Goal: Check status

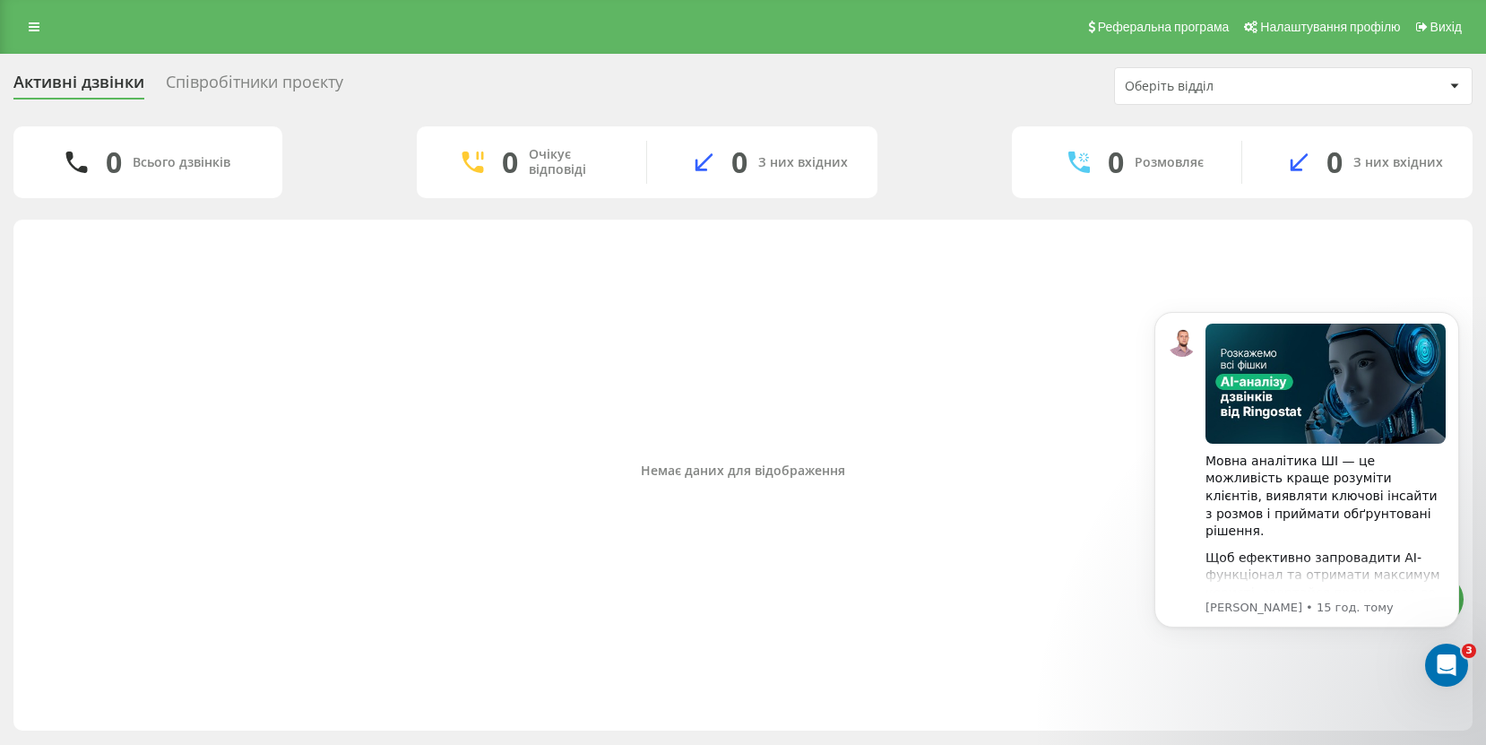
click at [306, 79] on div "Співробітники проєкту" at bounding box center [254, 87] width 177 height 28
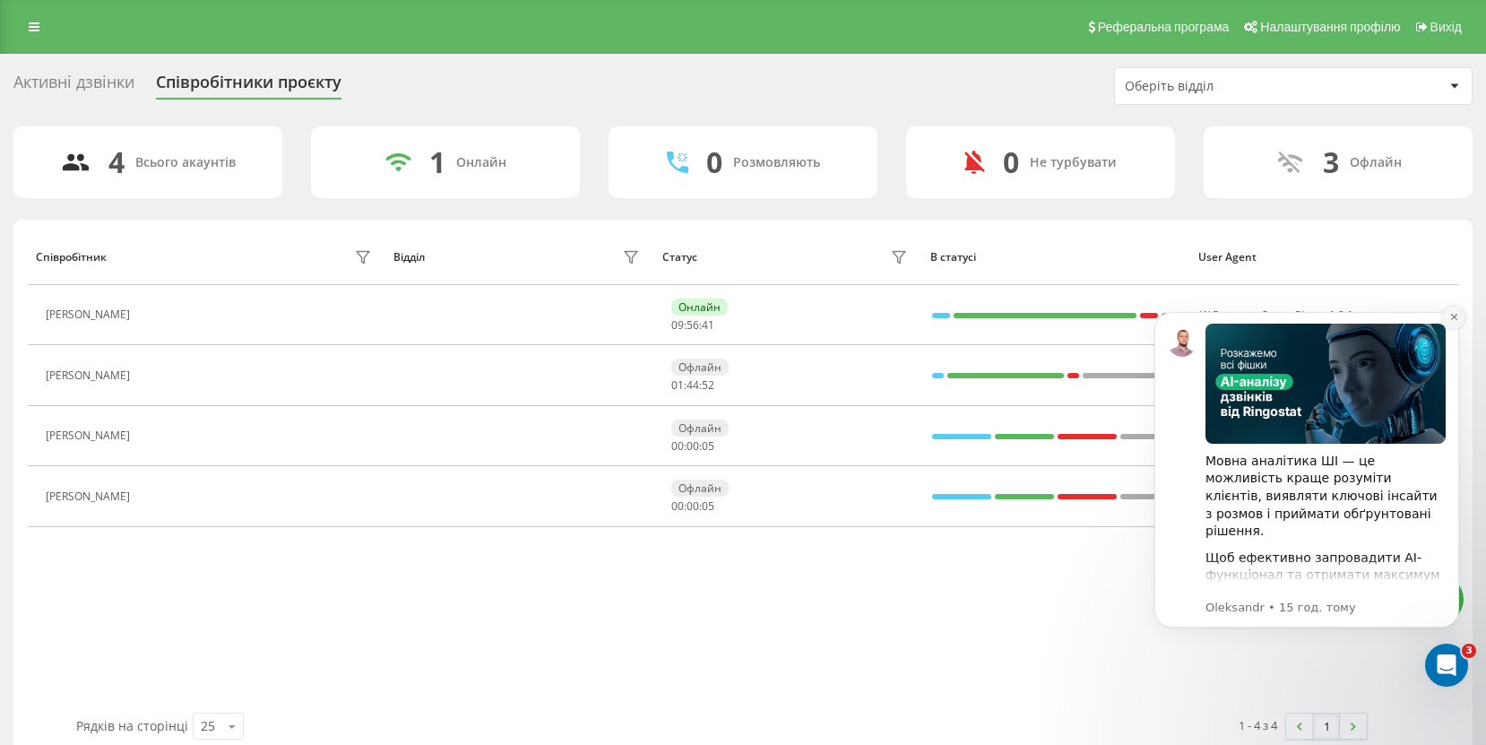
click at [1451, 321] on icon "Dismiss notification" at bounding box center [1454, 317] width 10 height 10
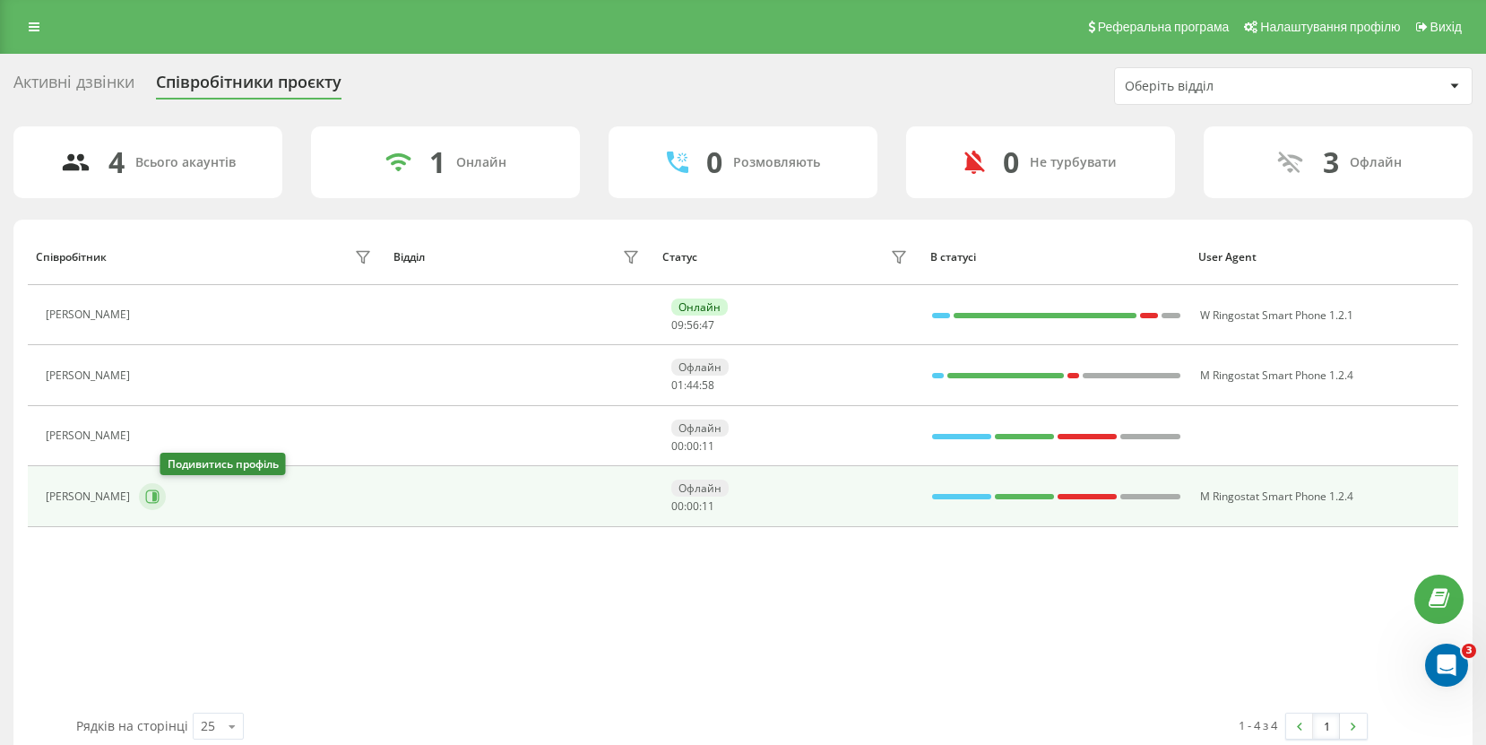
click at [157, 494] on icon at bounding box center [154, 496] width 4 height 9
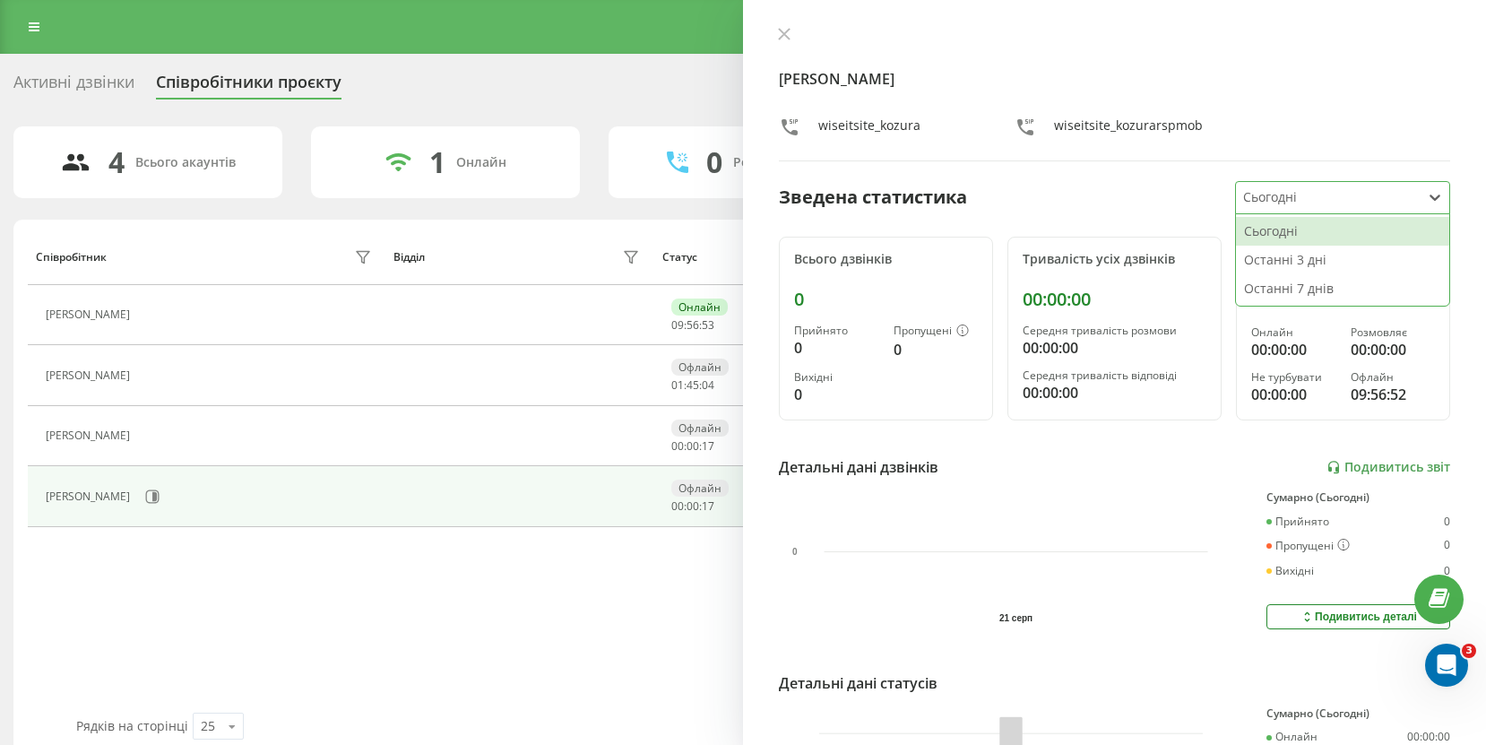
click at [1300, 194] on div at bounding box center [1328, 197] width 171 height 21
click at [1306, 254] on div "Останні 3 дні" at bounding box center [1342, 260] width 213 height 29
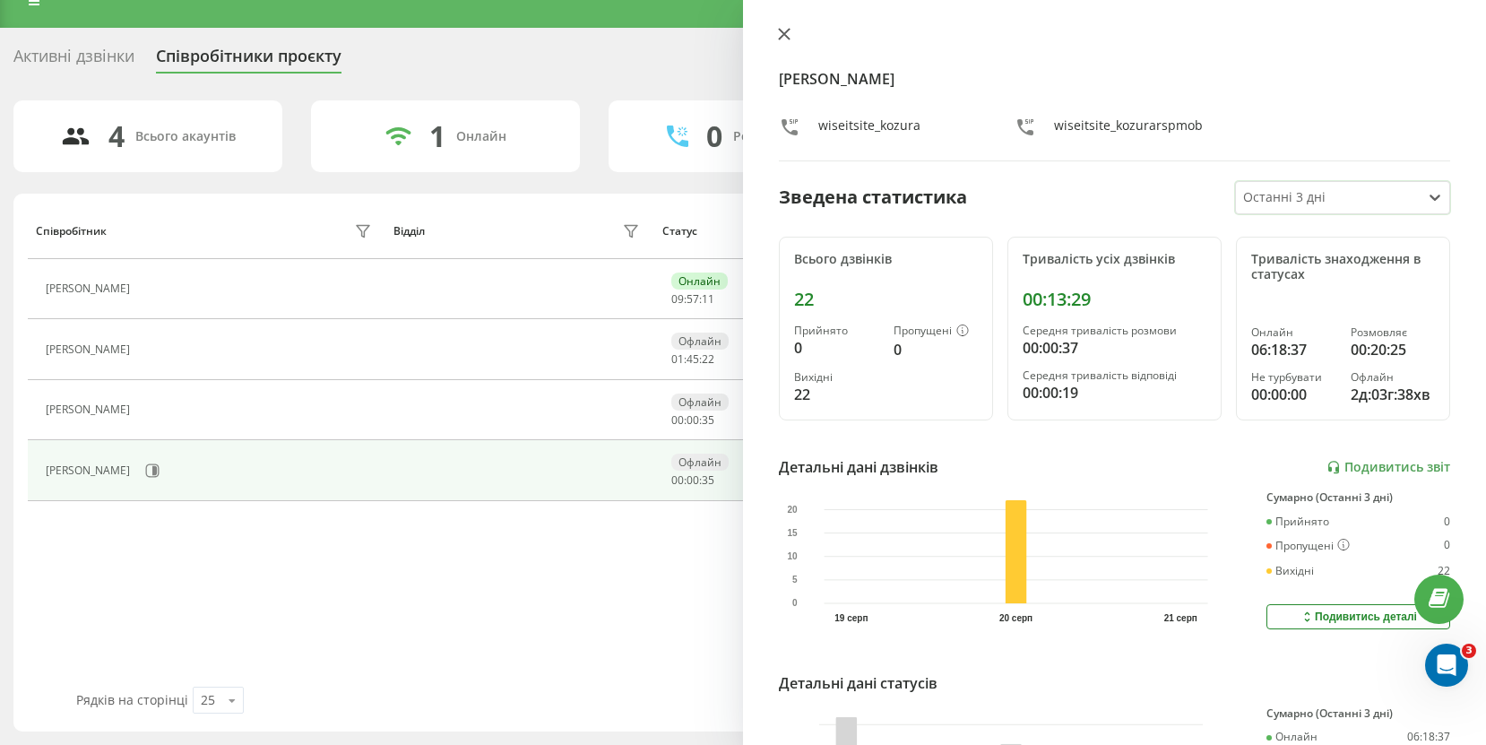
click at [787, 31] on icon at bounding box center [784, 34] width 11 height 11
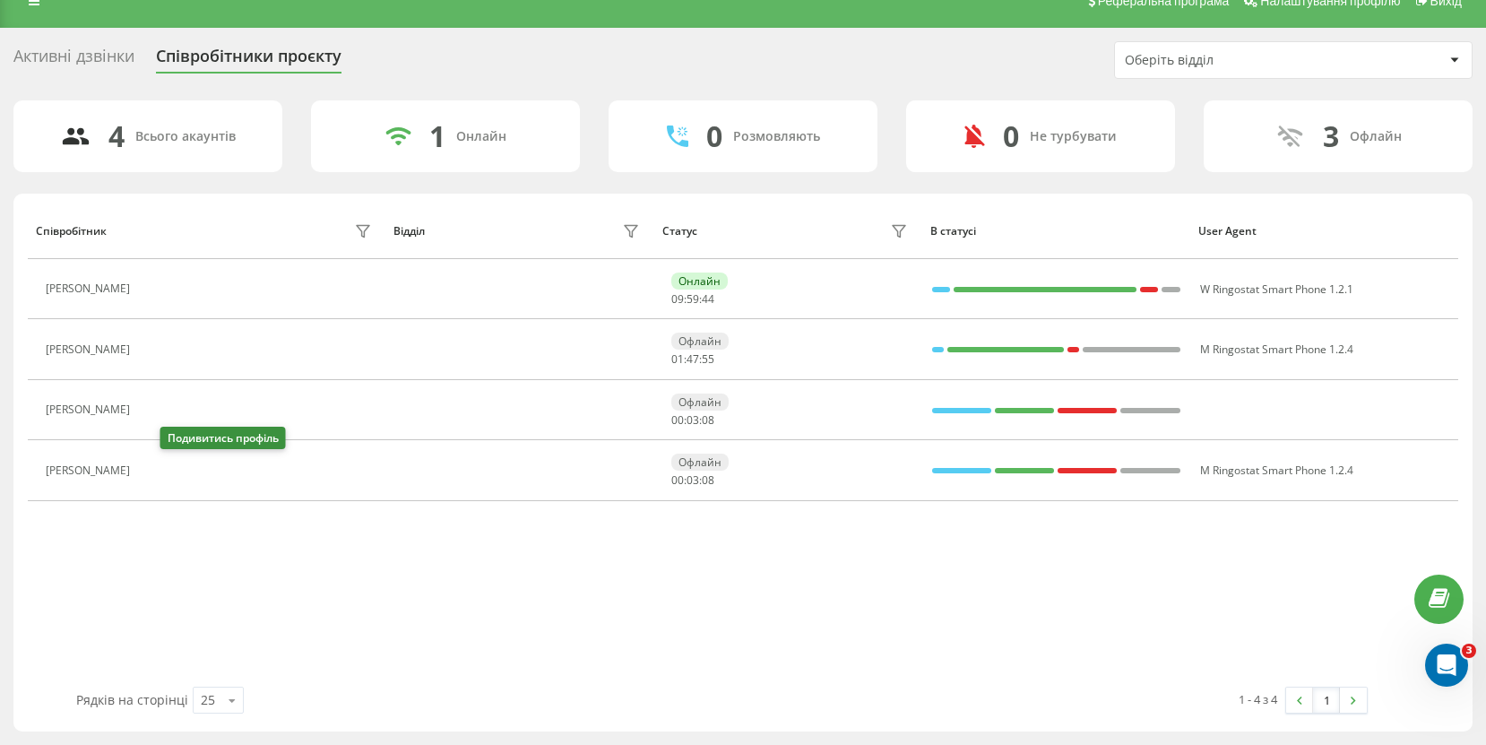
click at [157, 467] on icon at bounding box center [149, 470] width 14 height 14
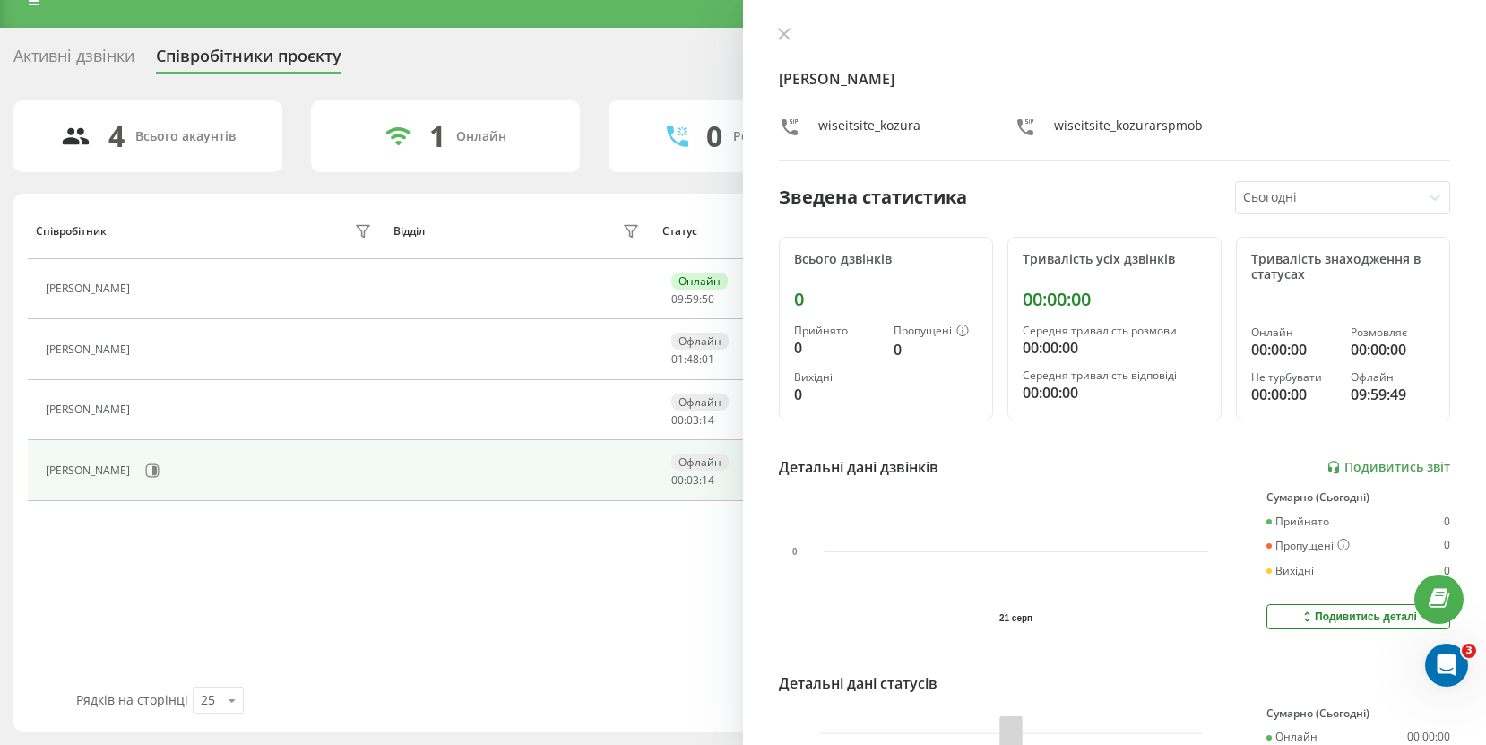
click at [1266, 201] on div at bounding box center [1328, 197] width 171 height 21
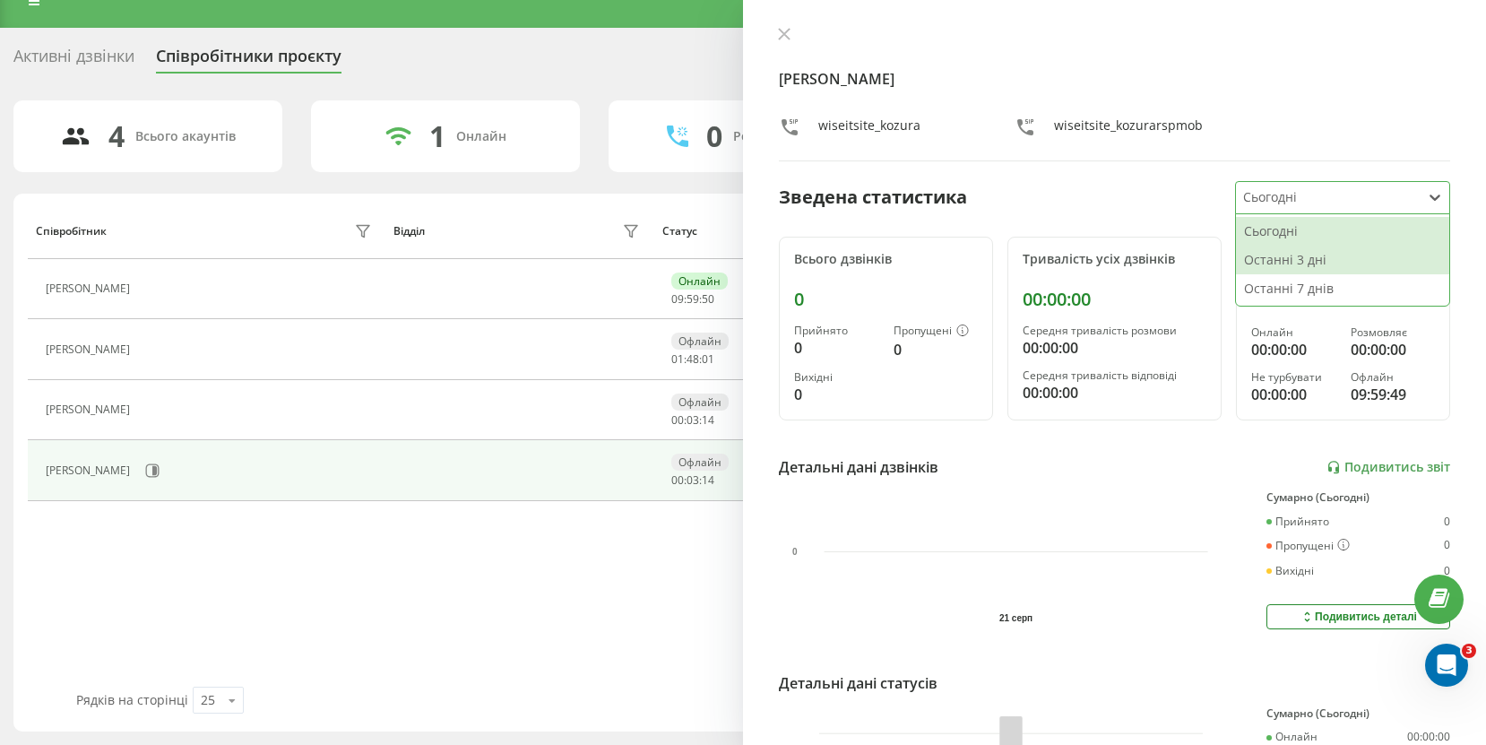
click at [1275, 253] on div "Останні 3 дні" at bounding box center [1342, 260] width 213 height 29
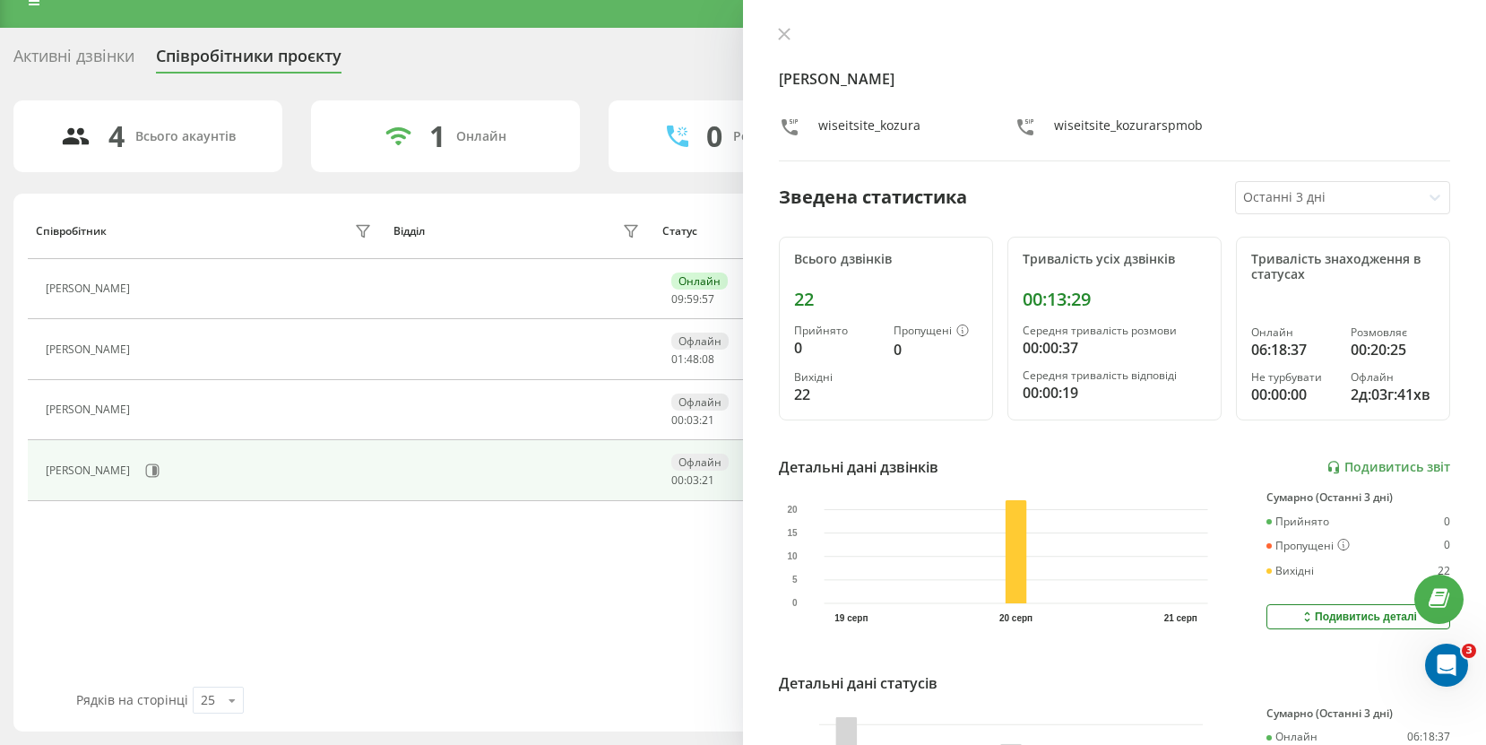
click at [789, 45] on div "[PERSON_NAME] wiseitsite_kozura wiseitsite_kozurarspmob" at bounding box center [1114, 94] width 671 height 134
click at [780, 31] on icon at bounding box center [784, 34] width 11 height 11
